Goal: Task Accomplishment & Management: Manage account settings

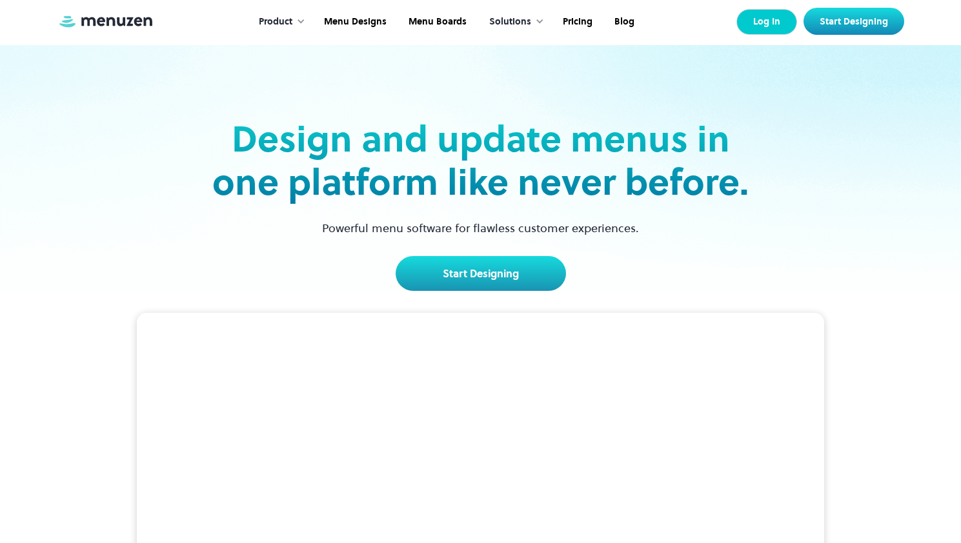
click at [749, 25] on link "Log In" at bounding box center [766, 22] width 61 height 26
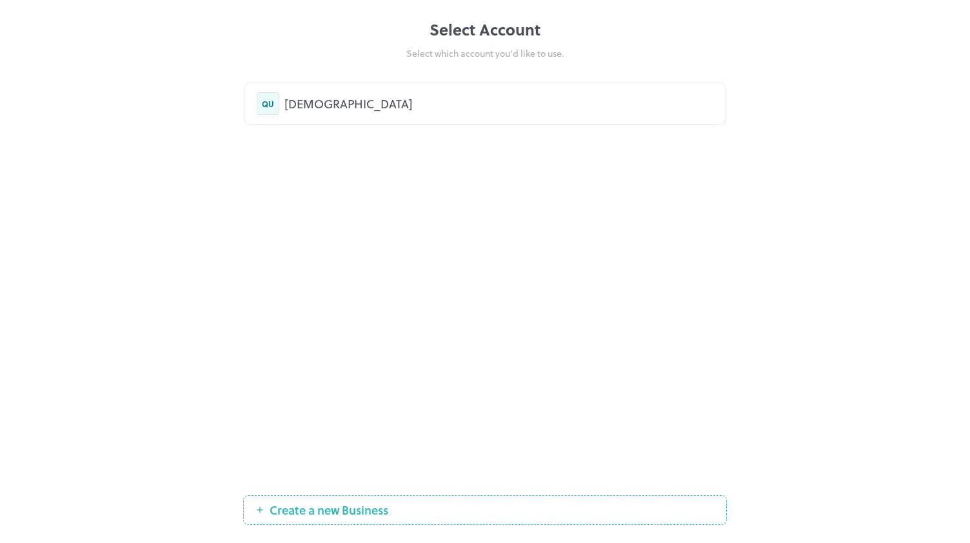
click at [353, 115] on div "QU QURE" at bounding box center [485, 103] width 480 height 41
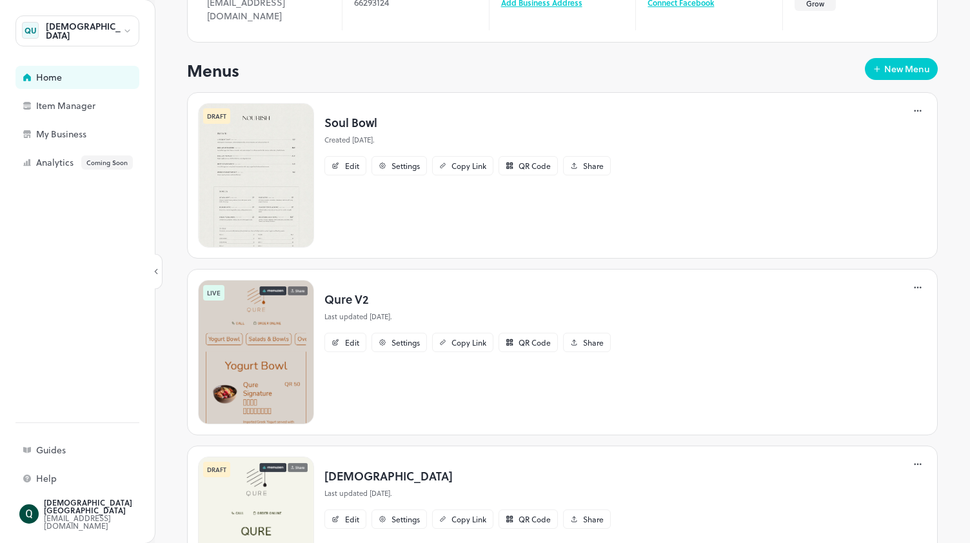
scroll to position [137, 0]
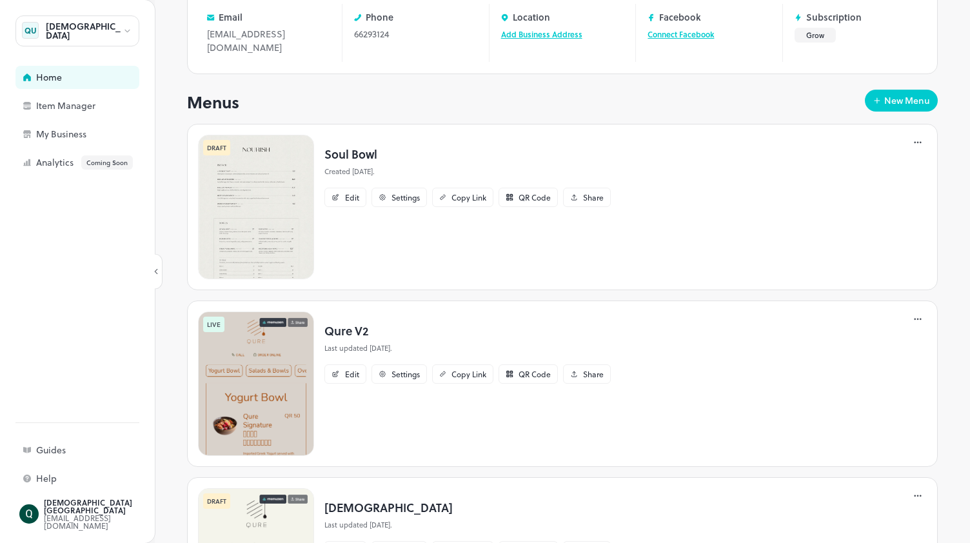
click at [270, 188] on img at bounding box center [256, 207] width 116 height 144
